Goal: Task Accomplishment & Management: Complete application form

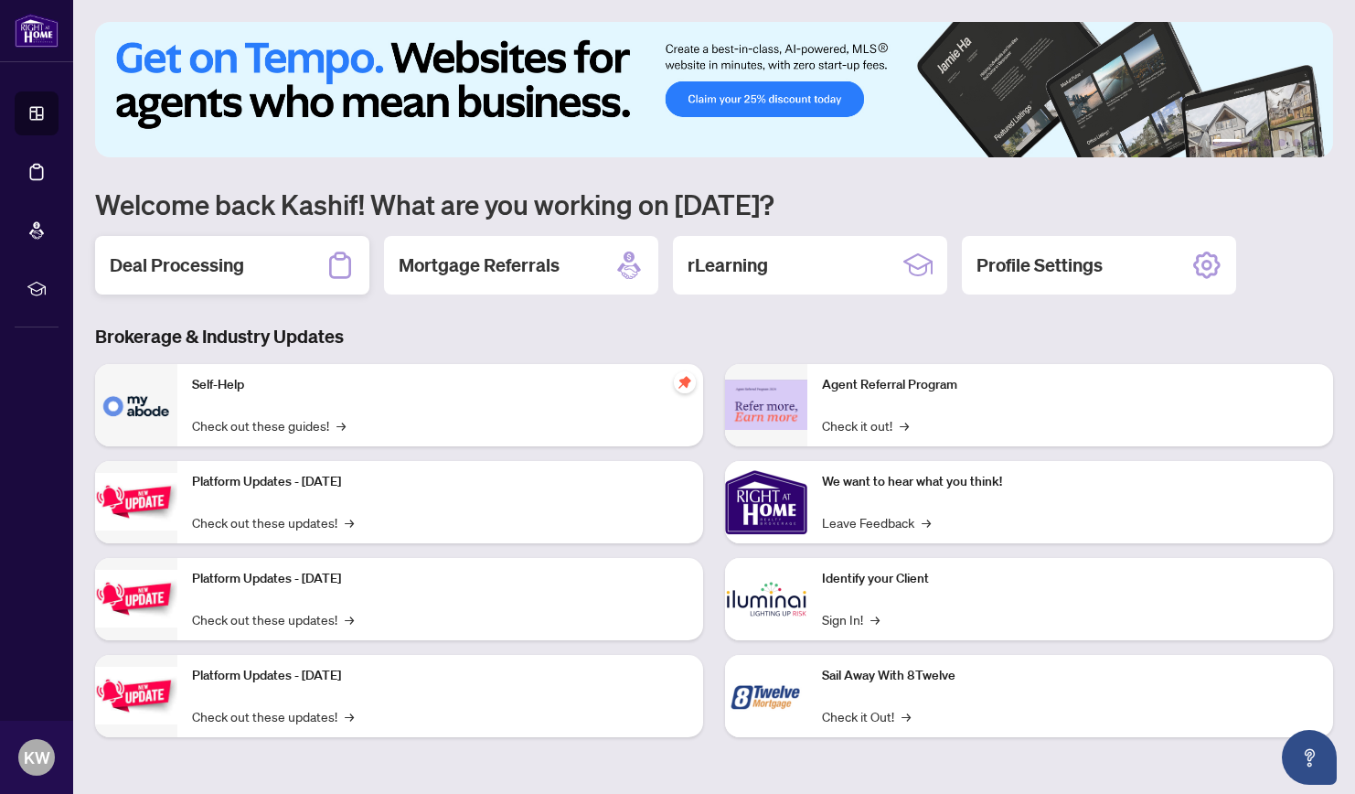
click at [170, 264] on h2 "Deal Processing" at bounding box center [177, 265] width 134 height 26
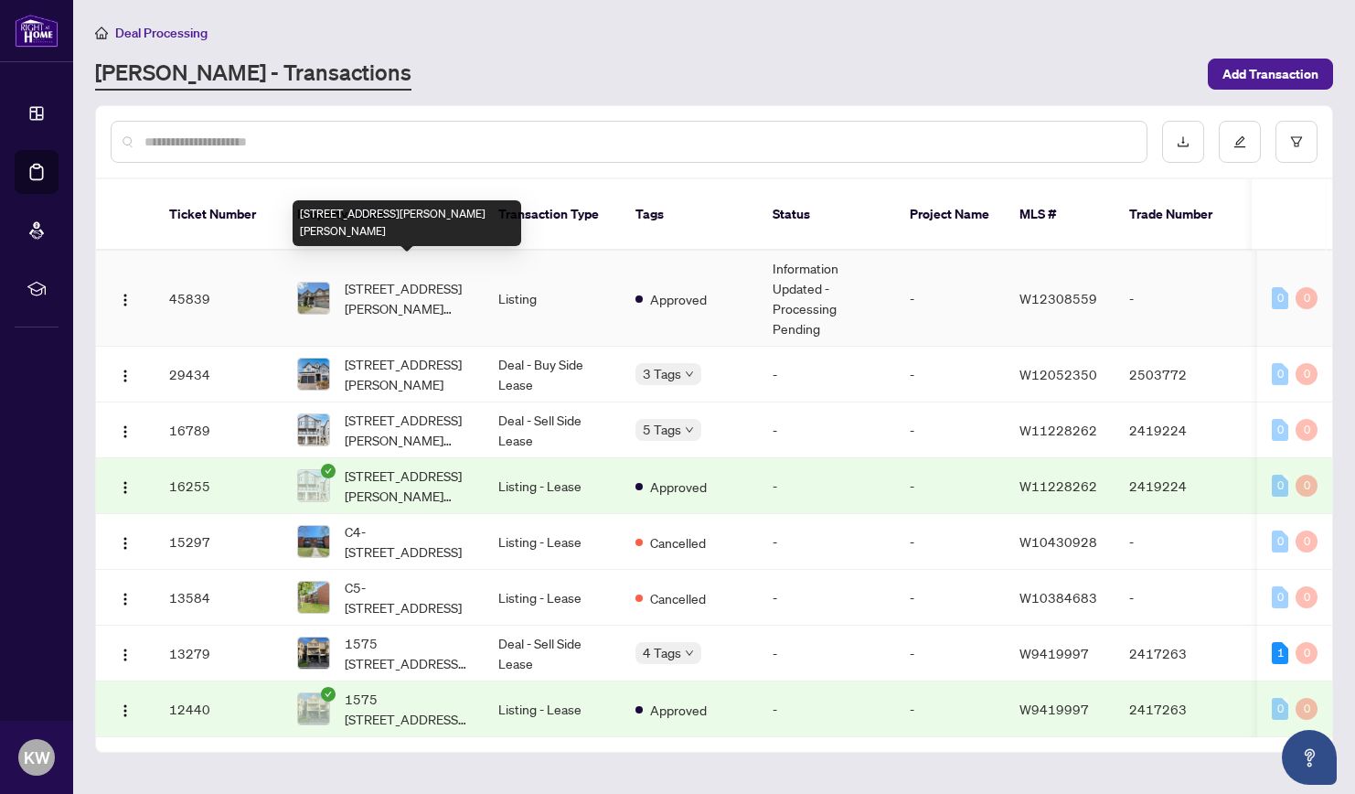
click at [371, 278] on span "[STREET_ADDRESS][PERSON_NAME][PERSON_NAME]" at bounding box center [407, 298] width 124 height 40
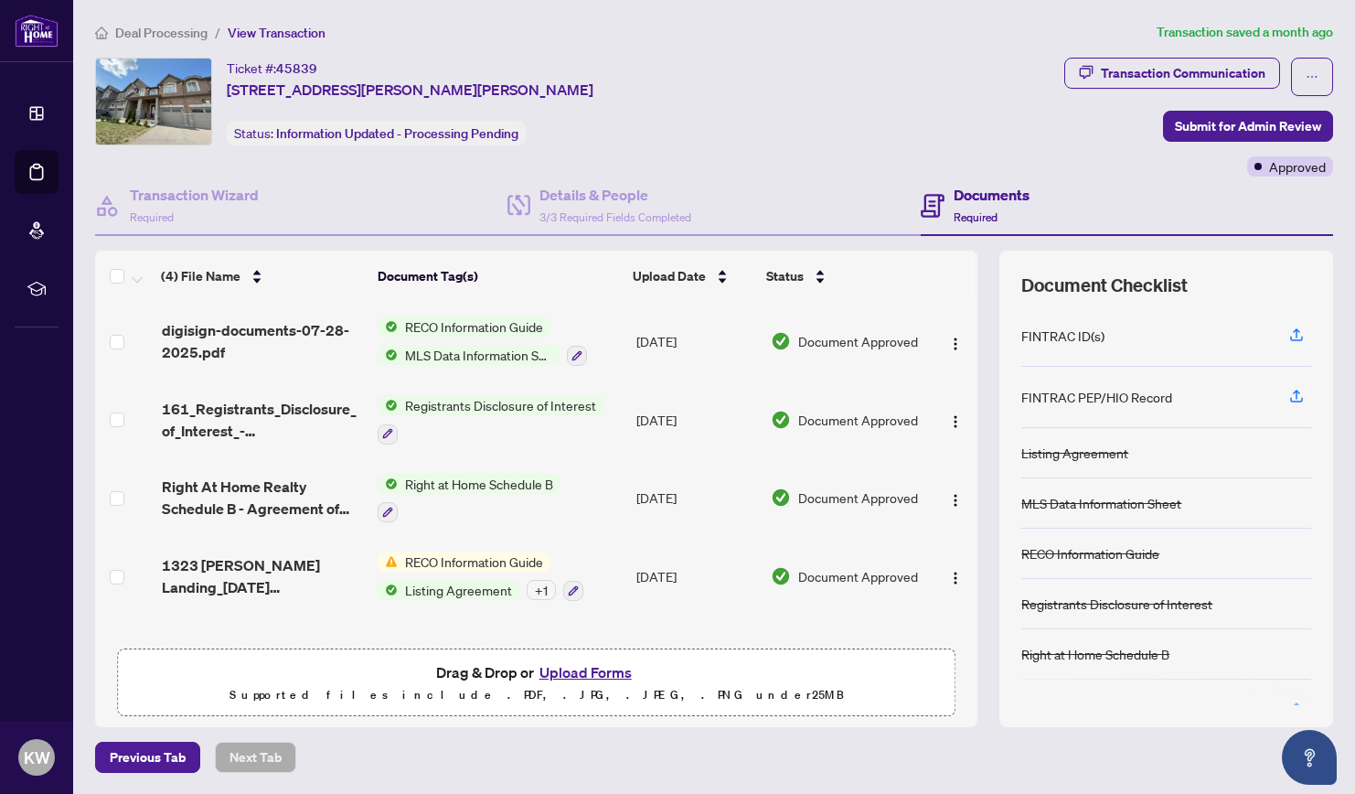
click at [596, 667] on button "Upload Forms" at bounding box center [585, 672] width 103 height 24
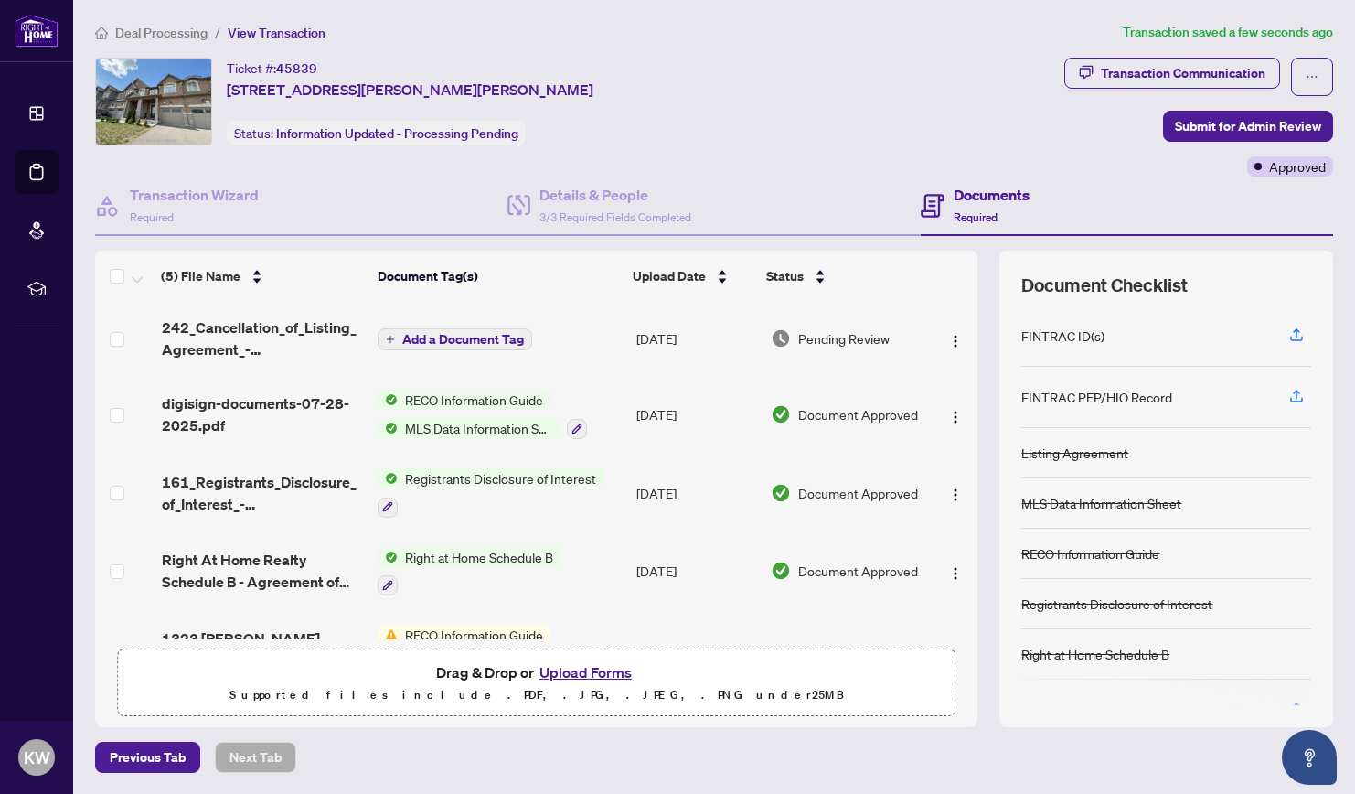
click at [400, 332] on button "Add a Document Tag" at bounding box center [455, 339] width 155 height 22
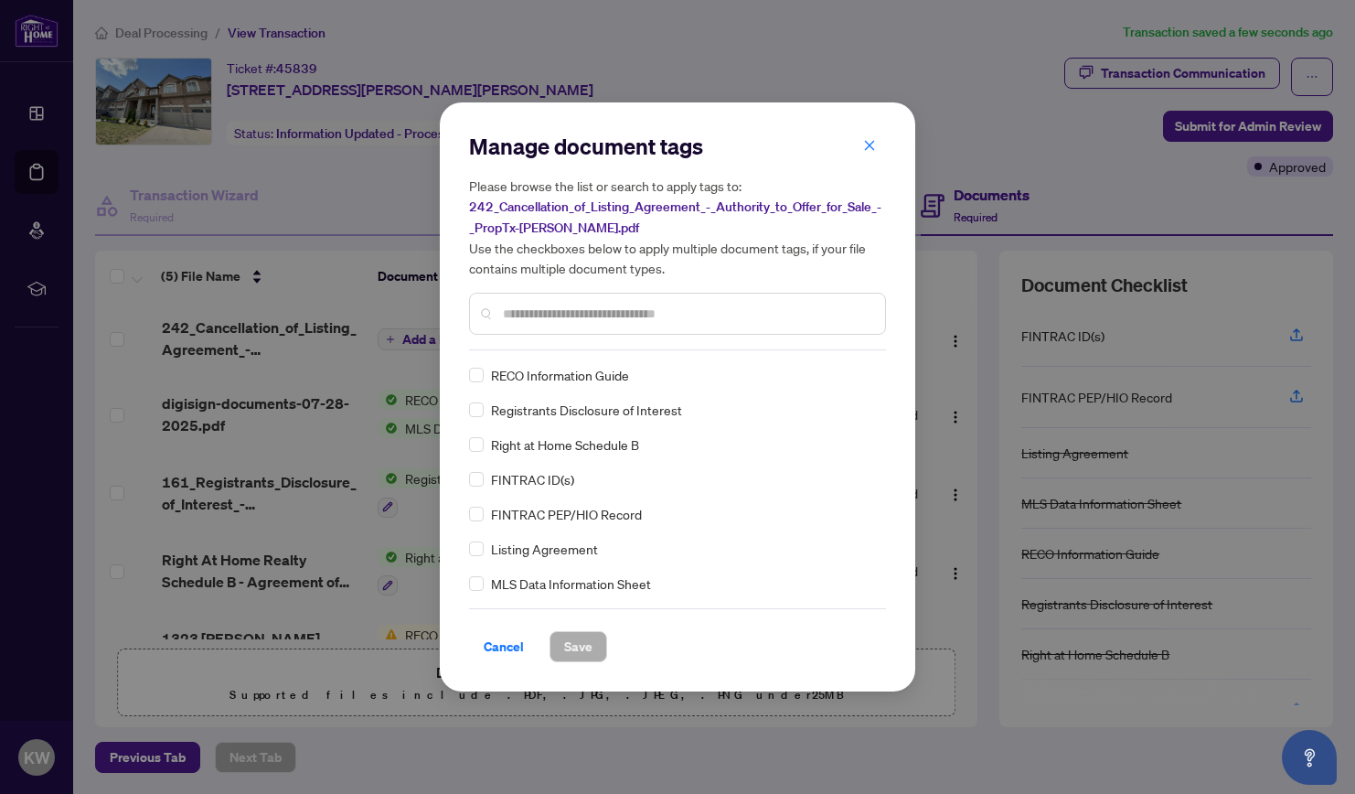
click at [541, 318] on input "text" at bounding box center [687, 314] width 368 height 20
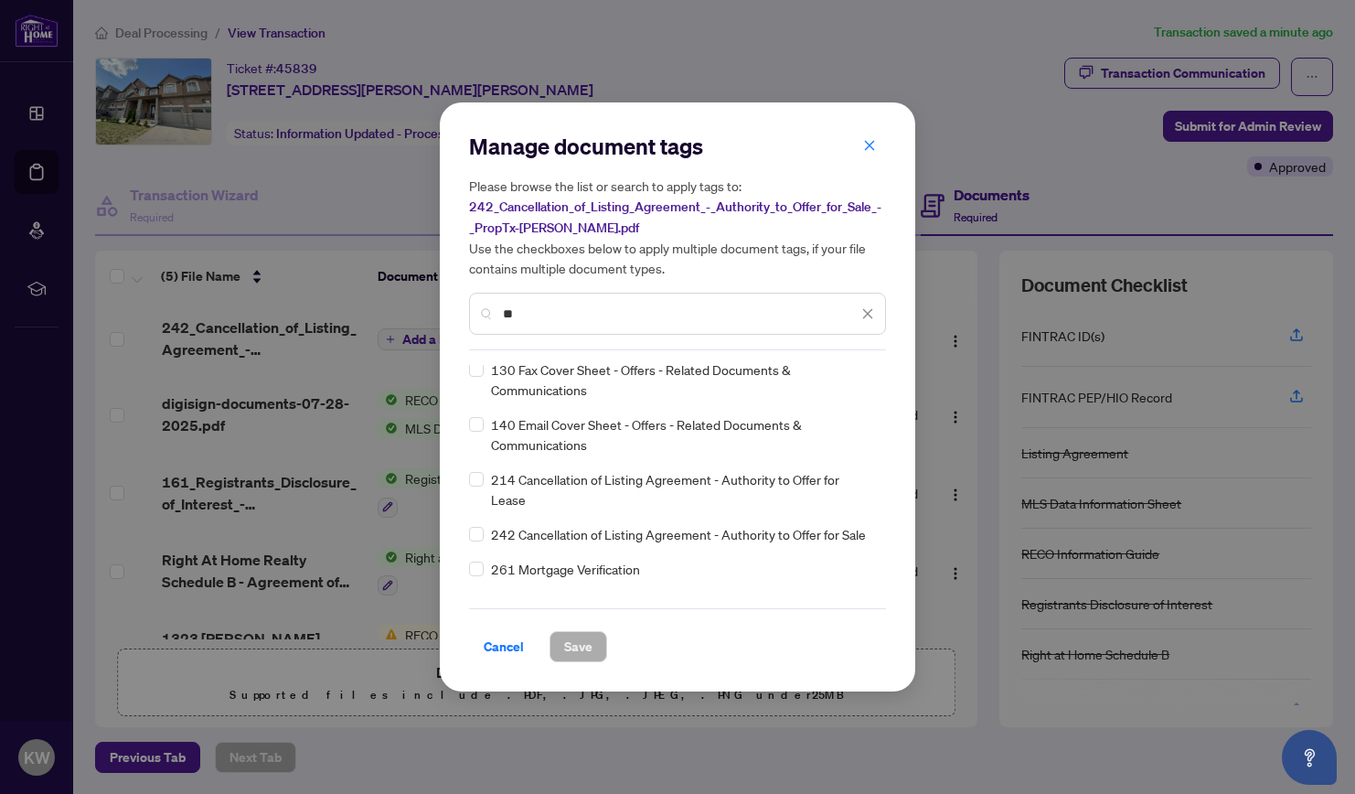
scroll to position [145, 0]
type input "**"
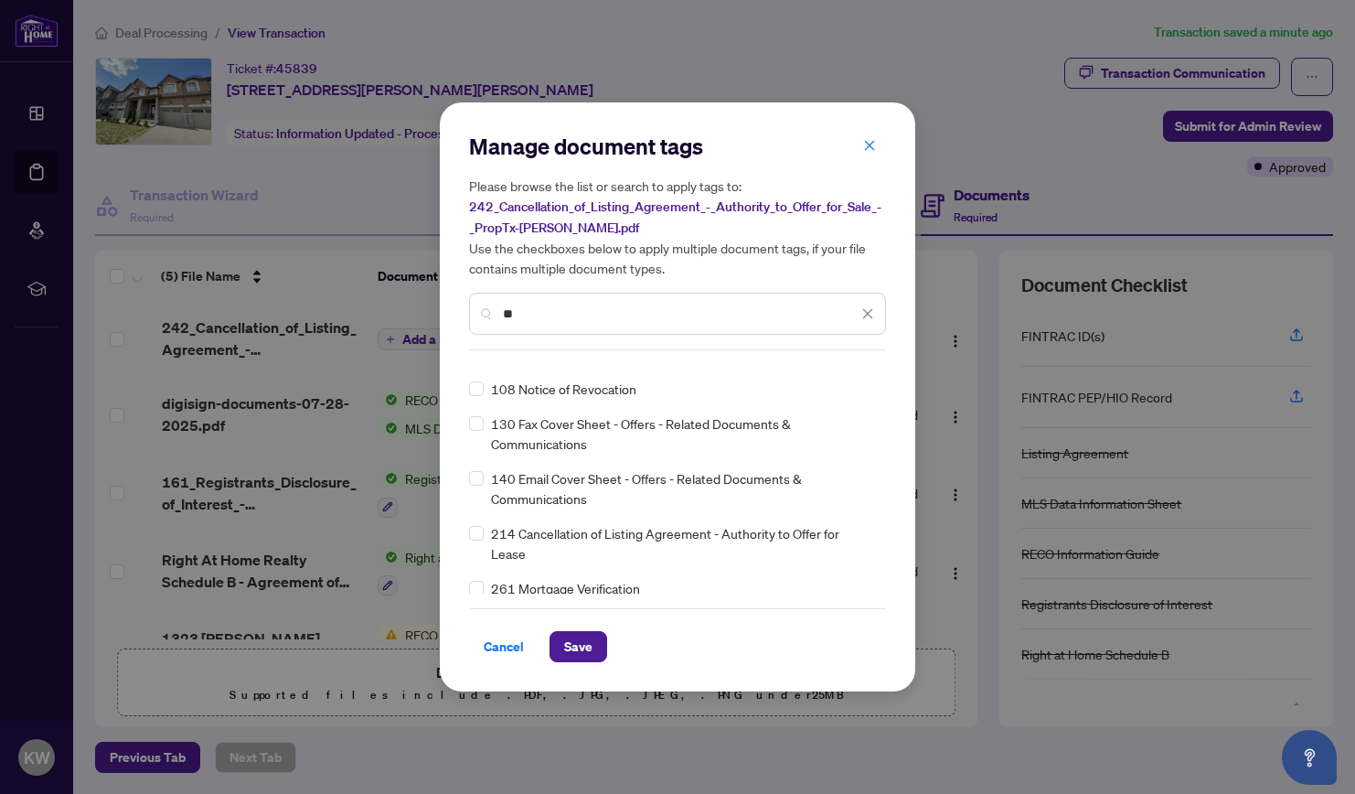
scroll to position [0, 0]
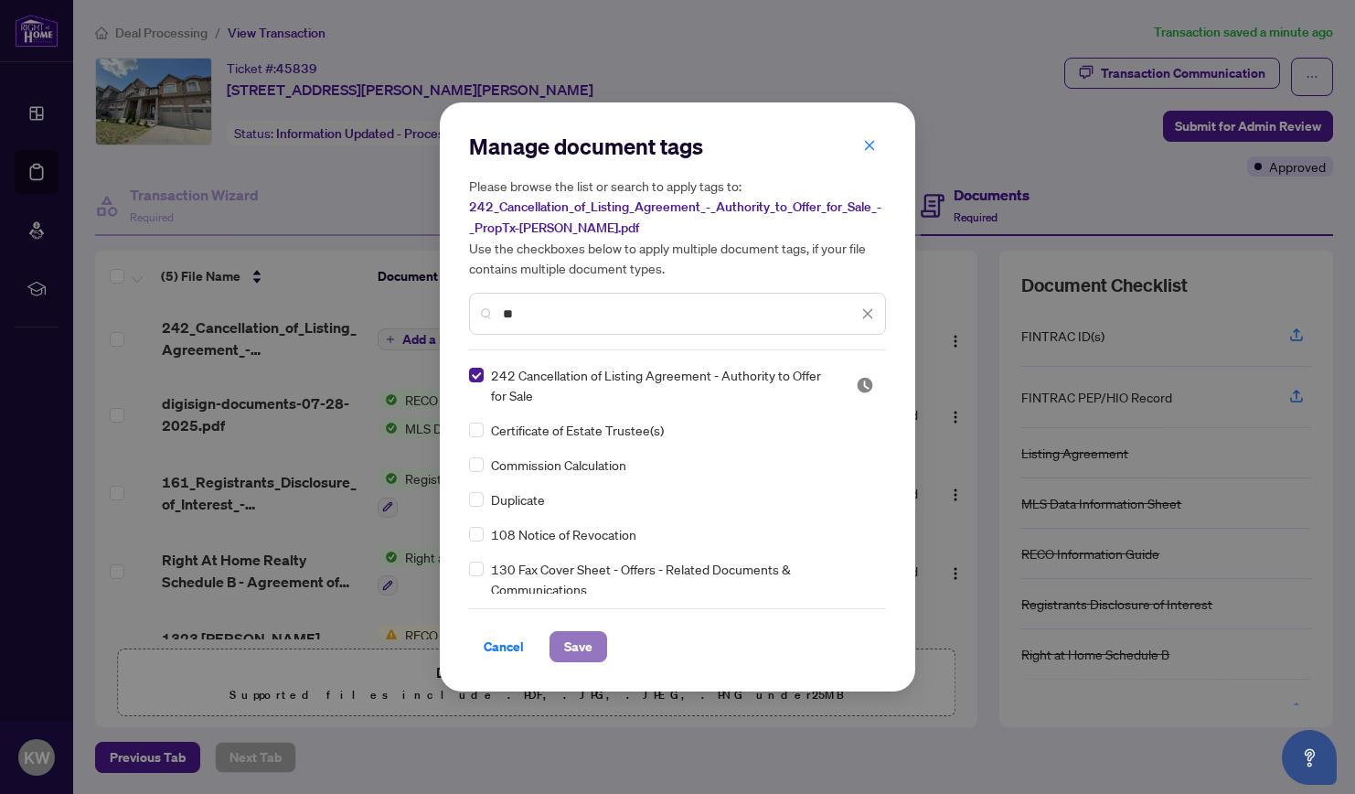
click at [586, 648] on span "Save" at bounding box center [578, 646] width 28 height 29
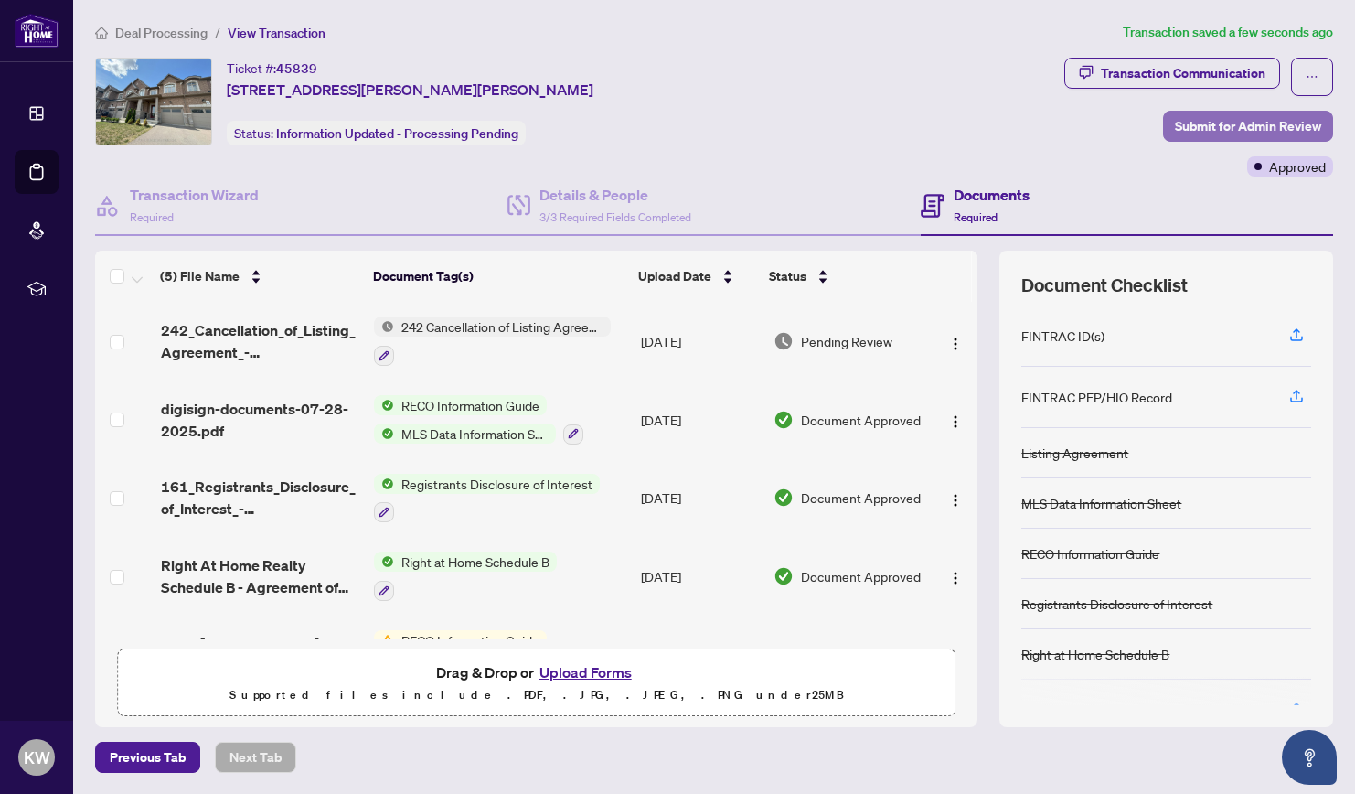
click at [1240, 129] on span "Submit for Admin Review" at bounding box center [1248, 126] width 146 height 29
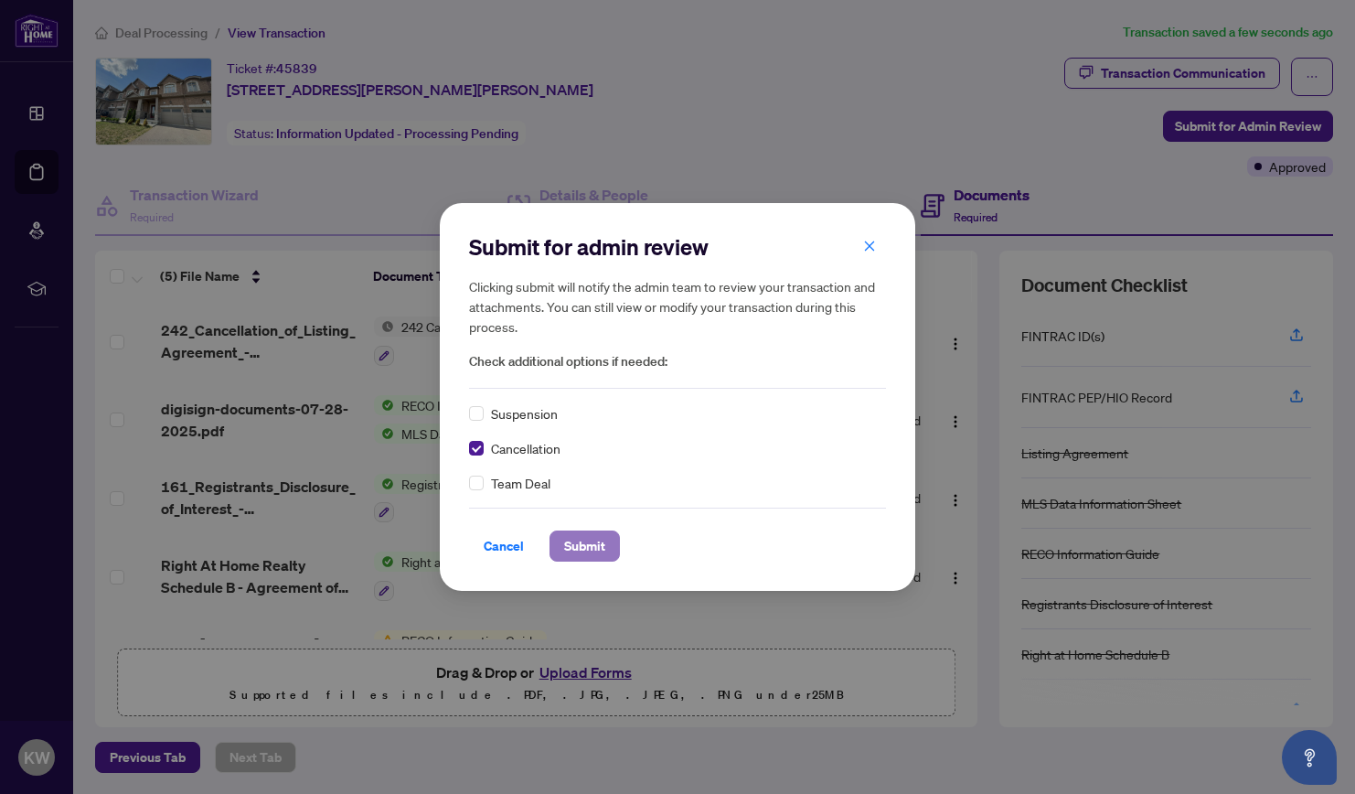
click at [580, 544] on span "Submit" at bounding box center [584, 545] width 41 height 29
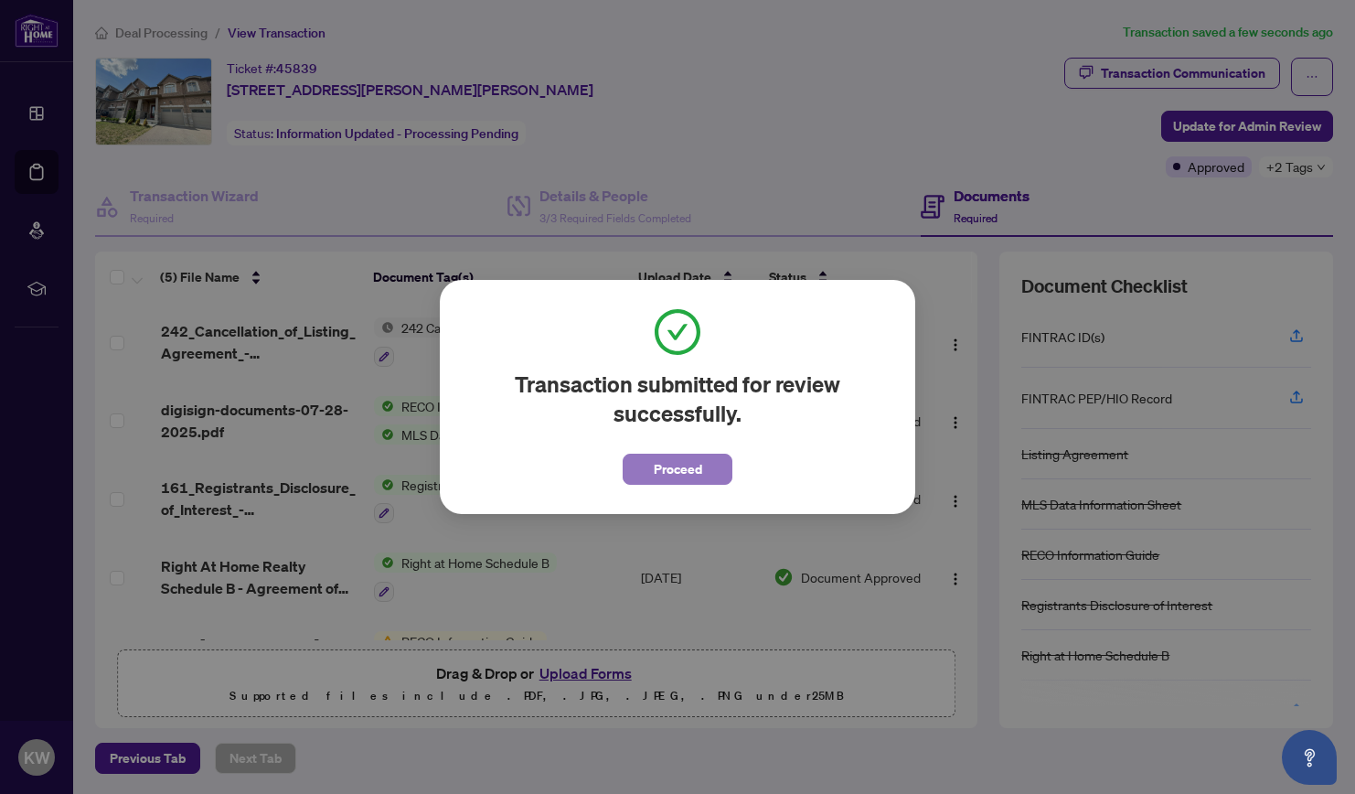
click at [655, 462] on span "Proceed" at bounding box center [678, 468] width 48 height 29
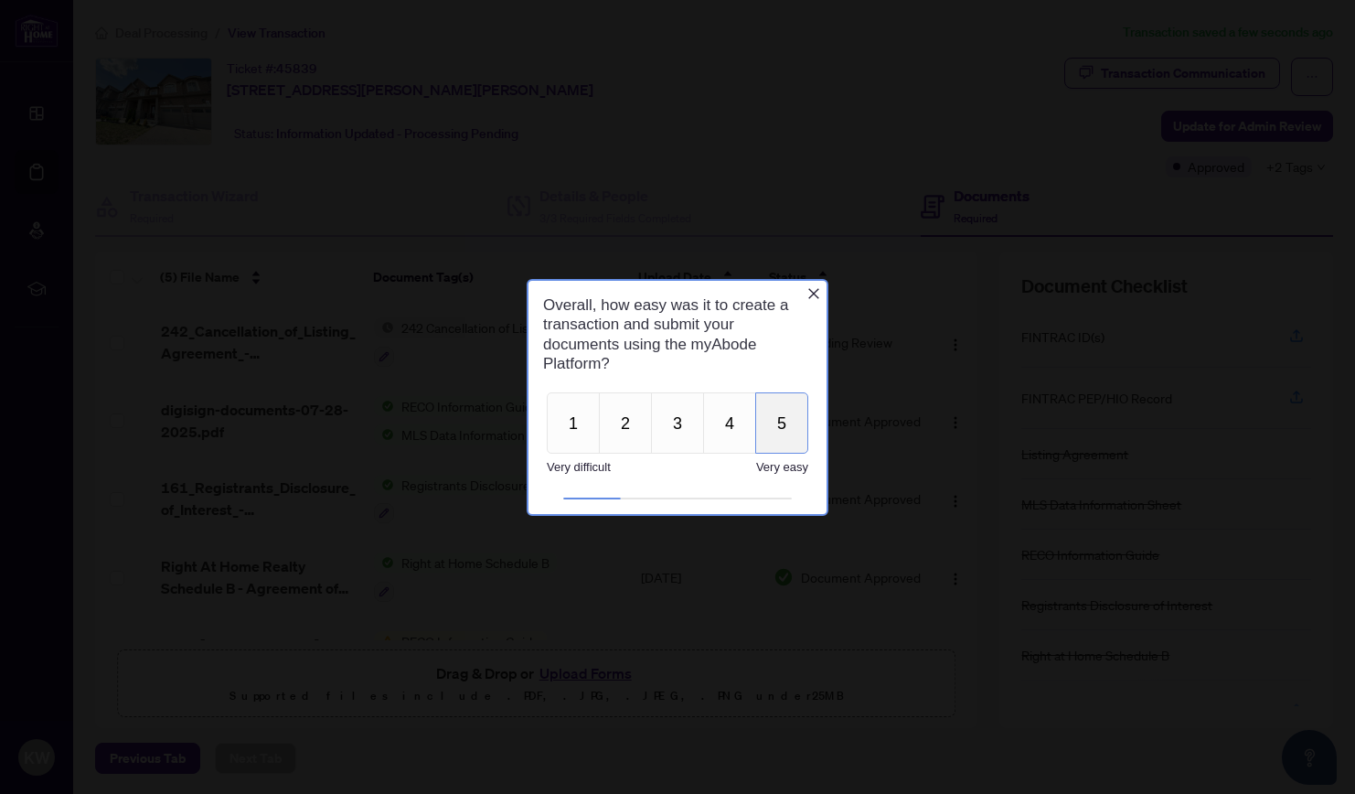
click at [775, 422] on button "5" at bounding box center [781, 421] width 53 height 61
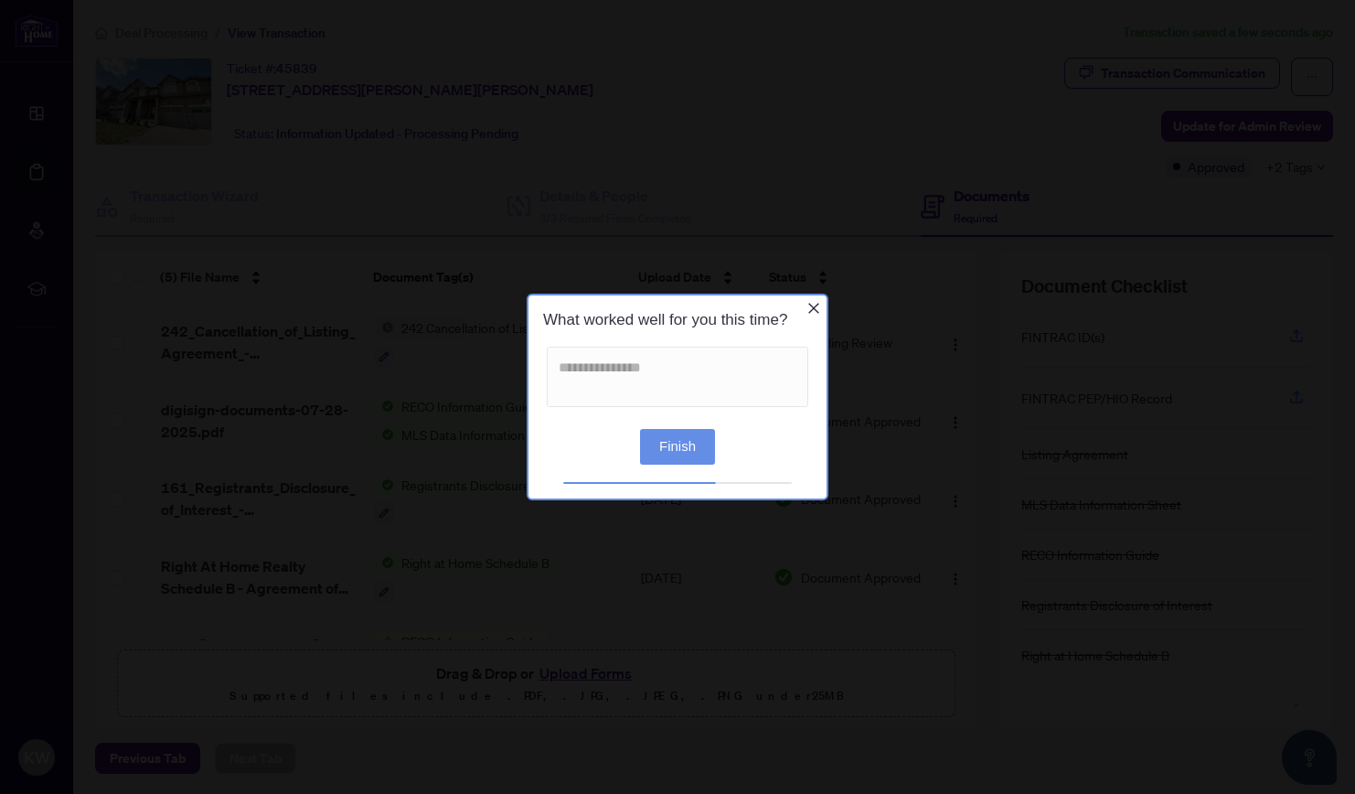
click at [686, 447] on button "Finish" at bounding box center [677, 447] width 75 height 36
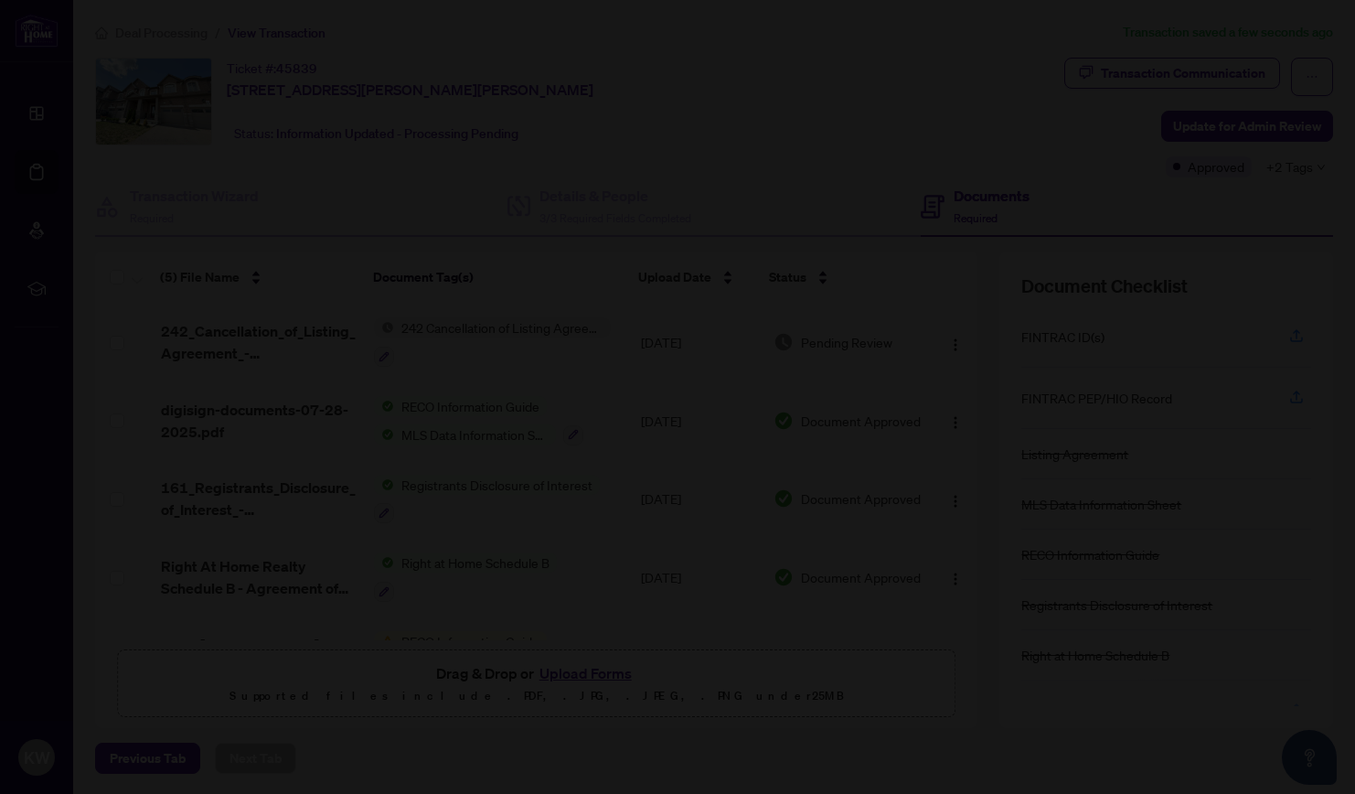
click at [265, 165] on div at bounding box center [677, 397] width 1355 height 794
